Goal: Find contact information

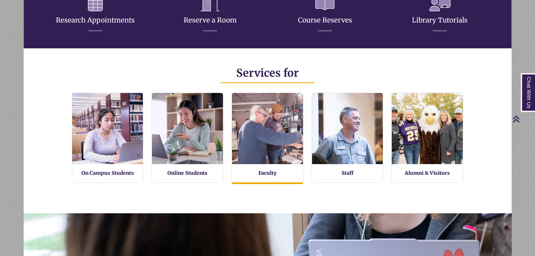
scroll to position [3, 3]
click at [264, 176] on link "Faculty" at bounding box center [267, 173] width 18 height 7
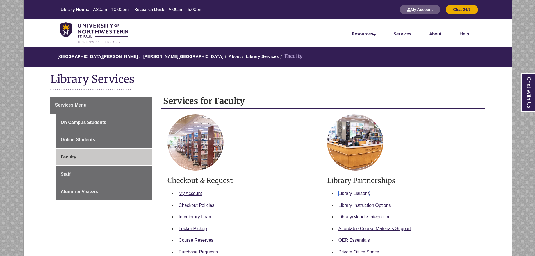
click at [364, 193] on link "Library Liaisons" at bounding box center [354, 193] width 31 height 5
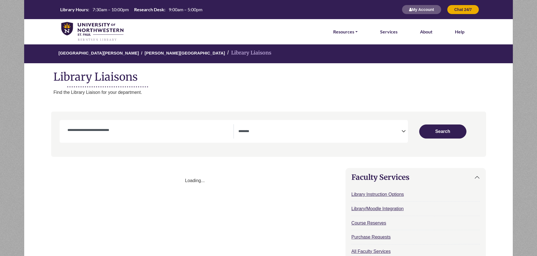
select select "Database Subject Filter"
